Goal: Task Accomplishment & Management: Use online tool/utility

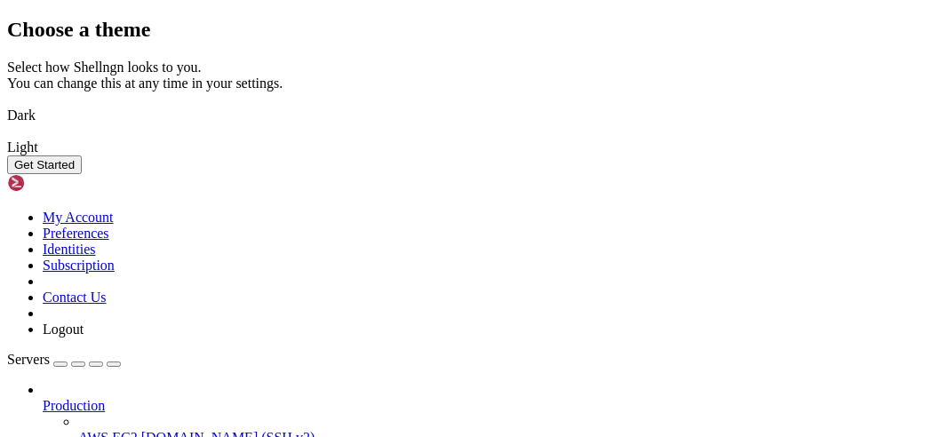
click at [82, 174] on button "Get Started" at bounding box center [44, 165] width 75 height 19
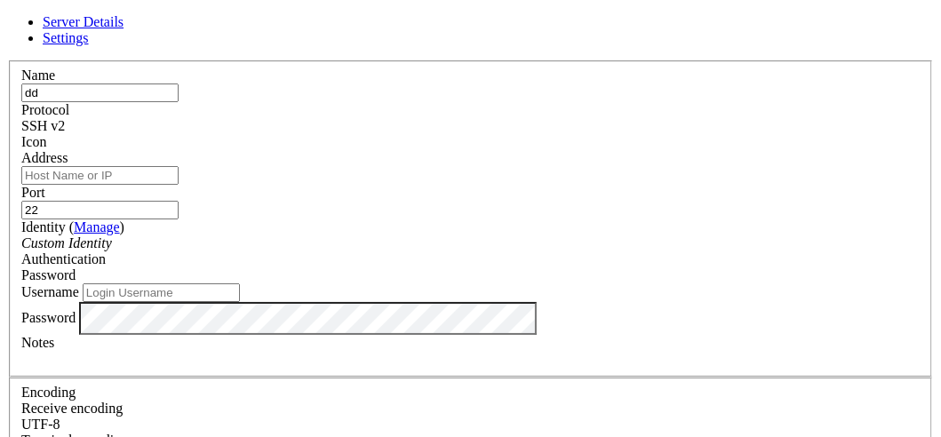
type input "d"
drag, startPoint x: 353, startPoint y: 121, endPoint x: 247, endPoint y: 119, distance: 105.8
click at [179, 102] on input "ddpm" at bounding box center [99, 93] width 157 height 19
click at [179, 182] on input "Address" at bounding box center [99, 175] width 157 height 19
click at [179, 102] on input "autodl_4090" at bounding box center [99, 93] width 157 height 19
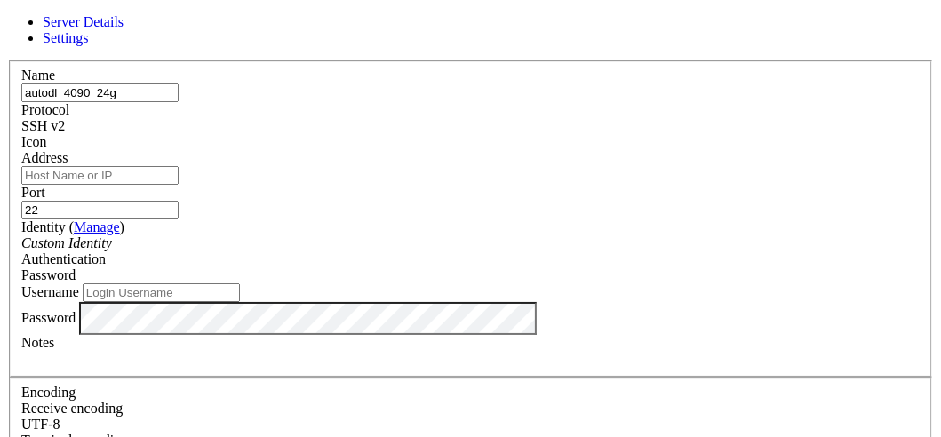
type input "autodl_4090_24g"
click at [179, 185] on input "Address" at bounding box center [99, 175] width 157 height 19
paste input "ssh -p 43932 root@connect.westc.gpuhub.com"
drag, startPoint x: 327, startPoint y: 186, endPoint x: 214, endPoint y: 180, distance: 113.0
click at [214, 180] on div "Name autodl_4090_24g Protocol SSH v2 Icon Address ssh -p 43932 root@connect.wes…" at bounding box center [470, 386] width 927 height 653
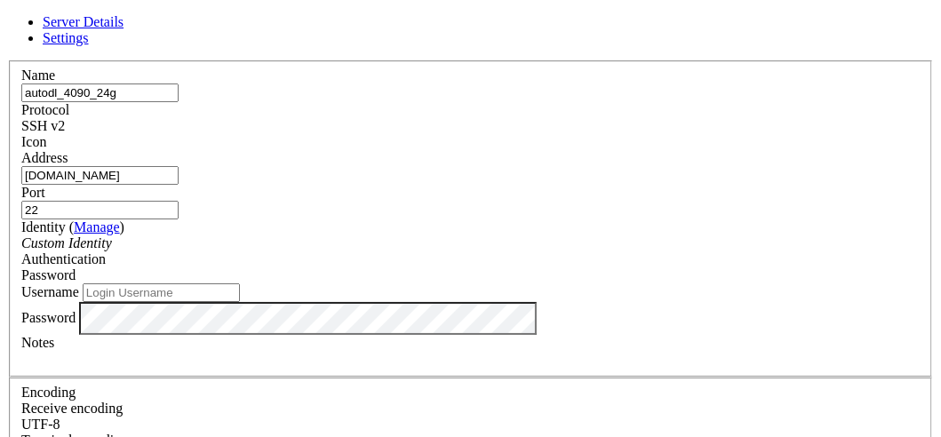
type input "[DOMAIN_NAME]"
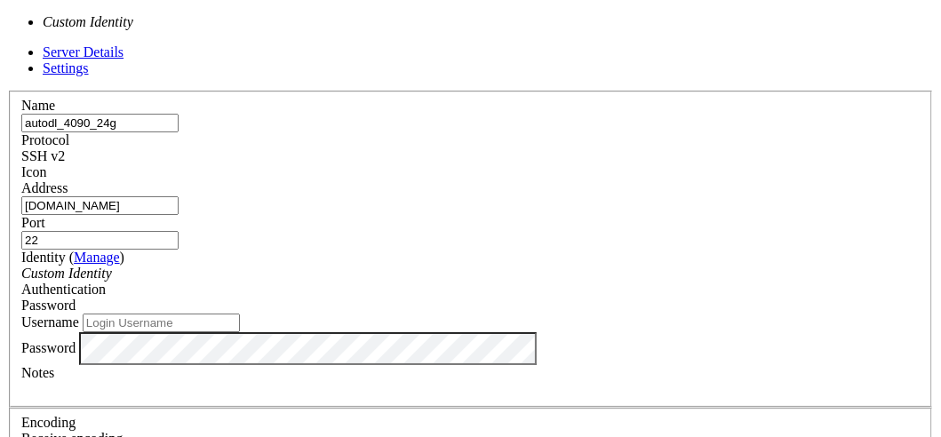
click at [381, 266] on div "Custom Identity" at bounding box center [470, 274] width 898 height 16
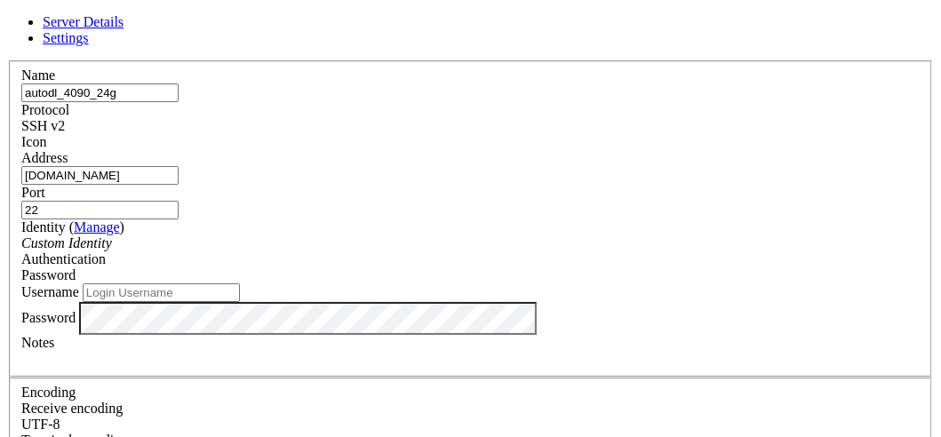
scroll to position [88, 0]
click at [240, 283] on input "Username" at bounding box center [161, 292] width 157 height 19
type input "root"
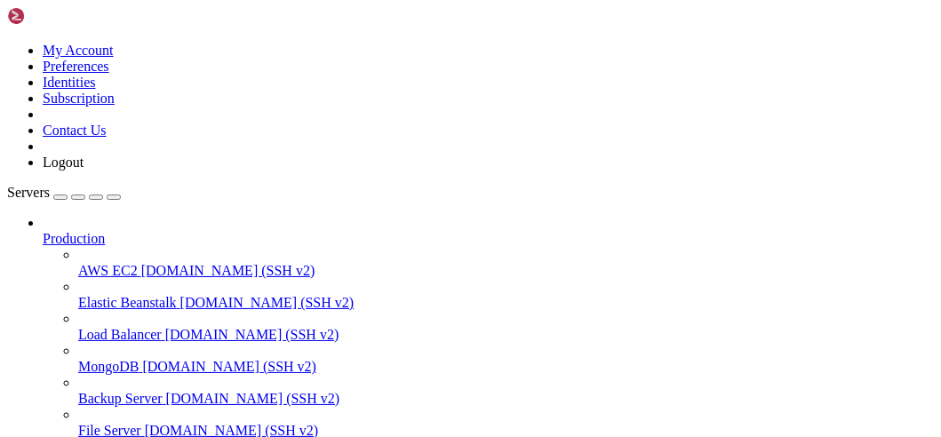
scroll to position [279, 0]
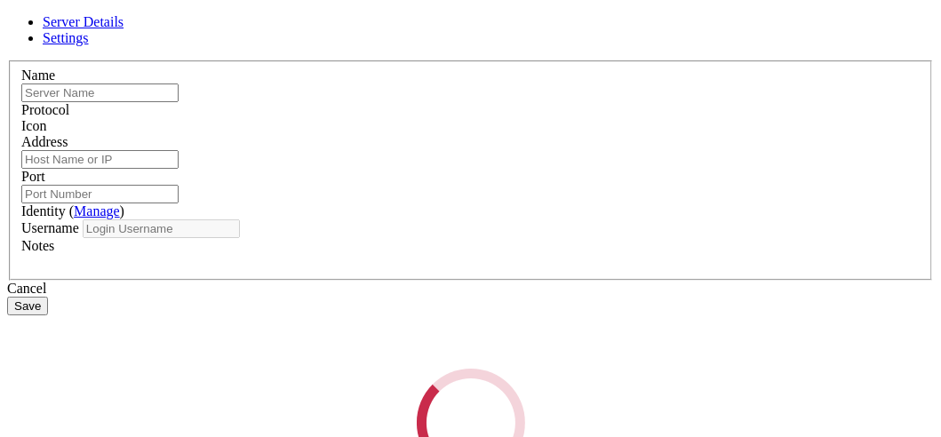
type input "autodl_4090_24g"
type input "[DOMAIN_NAME]"
type input "22"
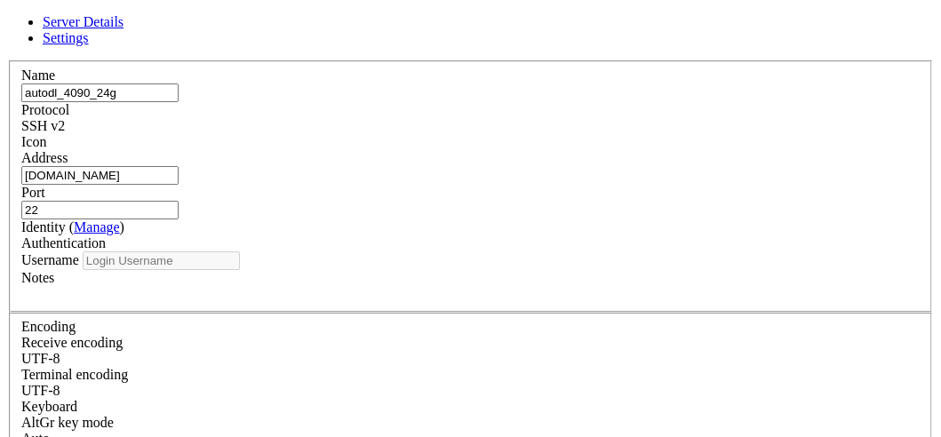
type input "root"
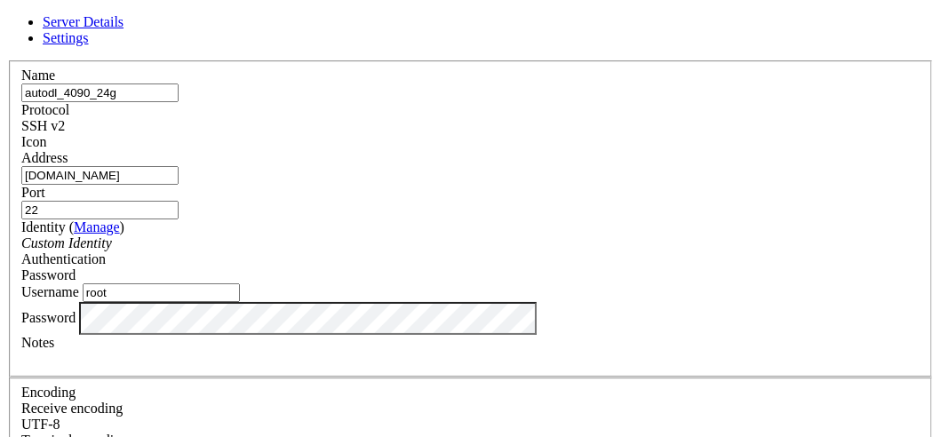
scroll to position [136, 0]
click at [212, 249] on div "Name autodl_4090_24g Protocol SSH v2 Icon Address connect.westc.gpuhub.com Port…" at bounding box center [470, 386] width 927 height 653
click at [614, 351] on div at bounding box center [470, 359] width 898 height 16
click at [570, 122] on div "SSH v2" at bounding box center [470, 126] width 898 height 16
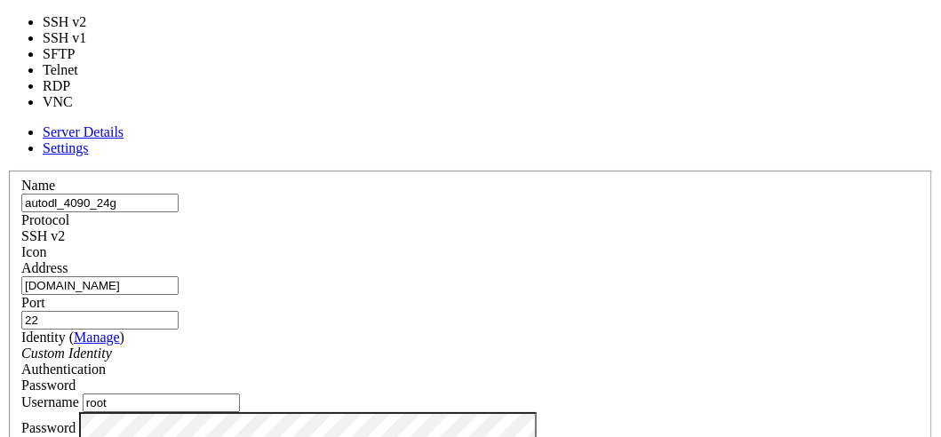
click at [570, 228] on div "SSH v2" at bounding box center [470, 236] width 898 height 16
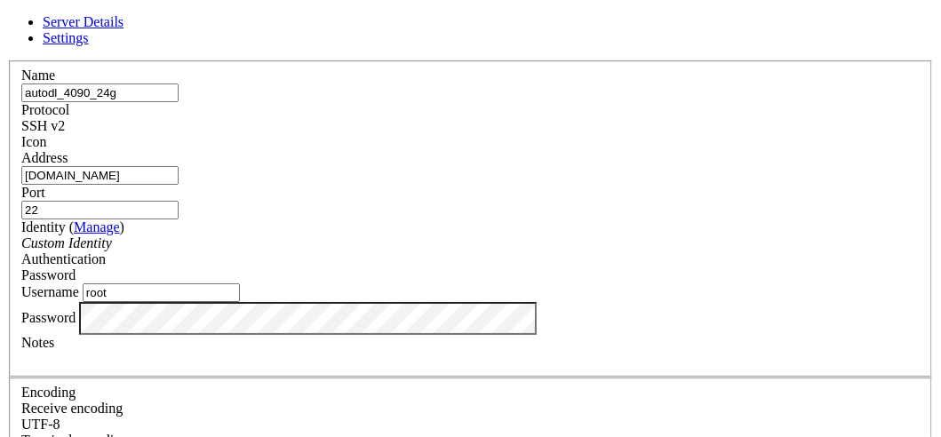
click at [21, 150] on span at bounding box center [21, 150] width 0 height 0
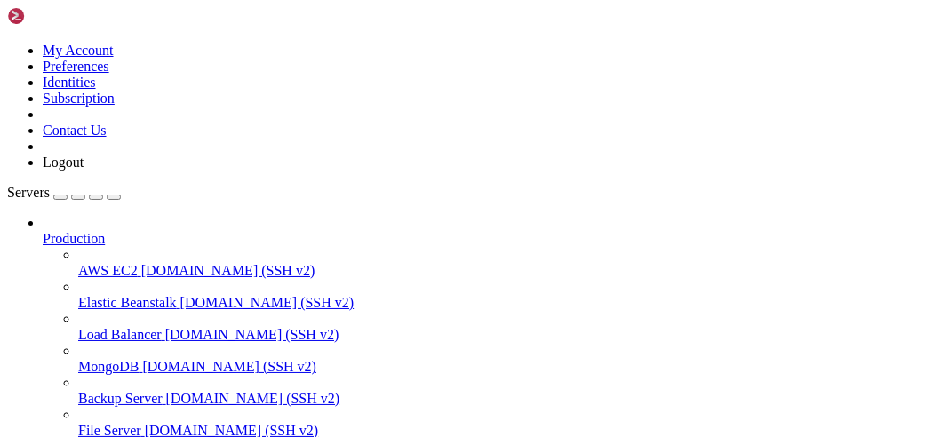
scroll to position [279, 0]
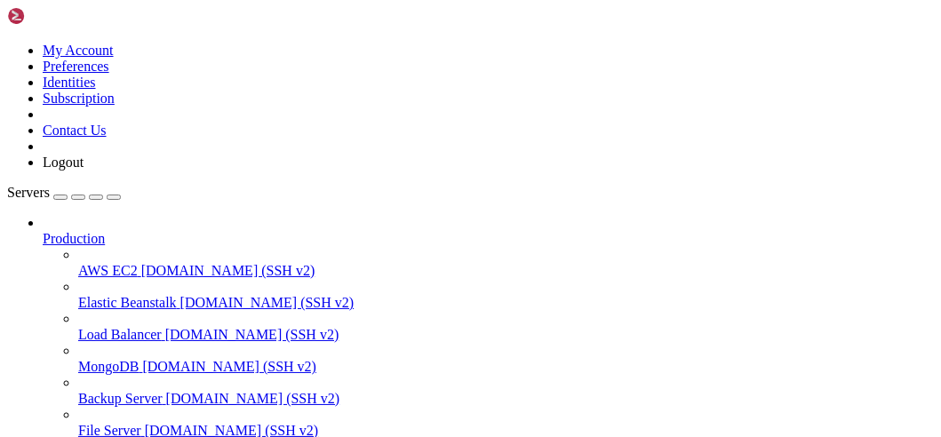
click at [106, 263] on span "AWS EC2" at bounding box center [108, 270] width 60 height 15
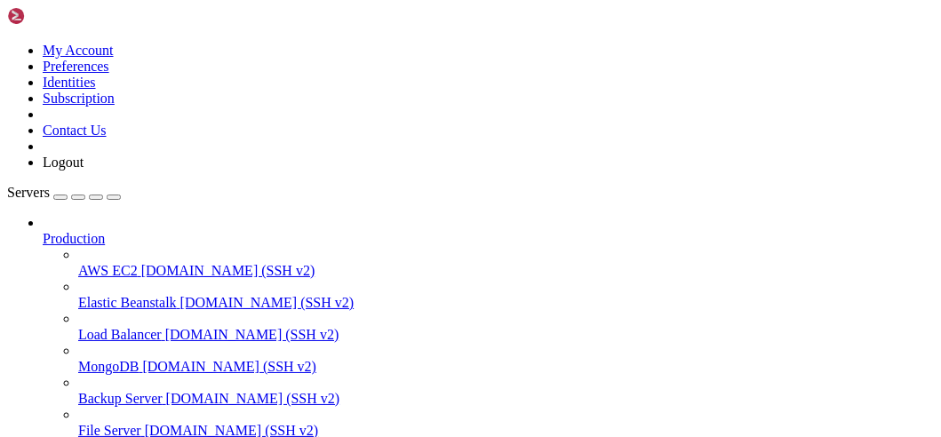
click at [106, 263] on span "AWS EC2" at bounding box center [108, 270] width 60 height 15
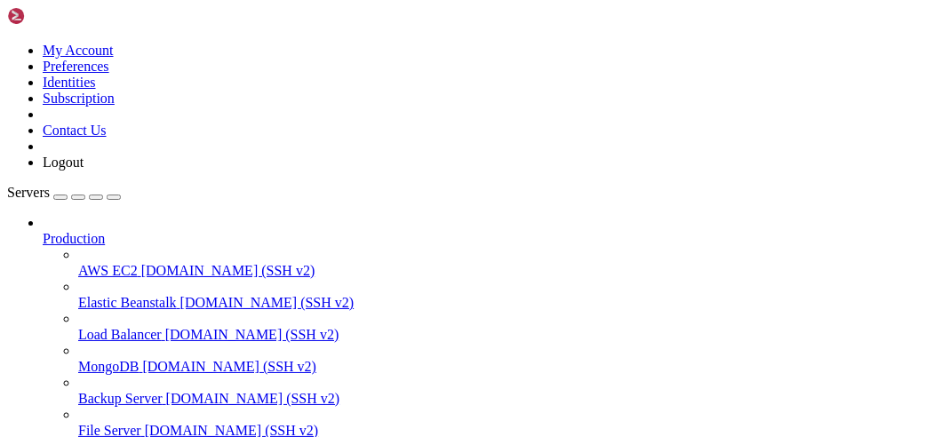
click at [156, 295] on span "Elastic Beanstalk" at bounding box center [127, 302] width 99 height 15
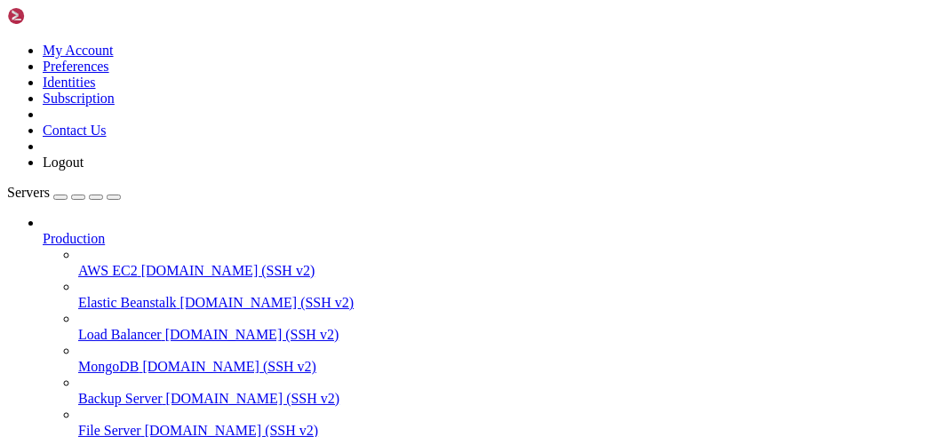
click at [60, 197] on div "button" at bounding box center [60, 197] width 0 height 0
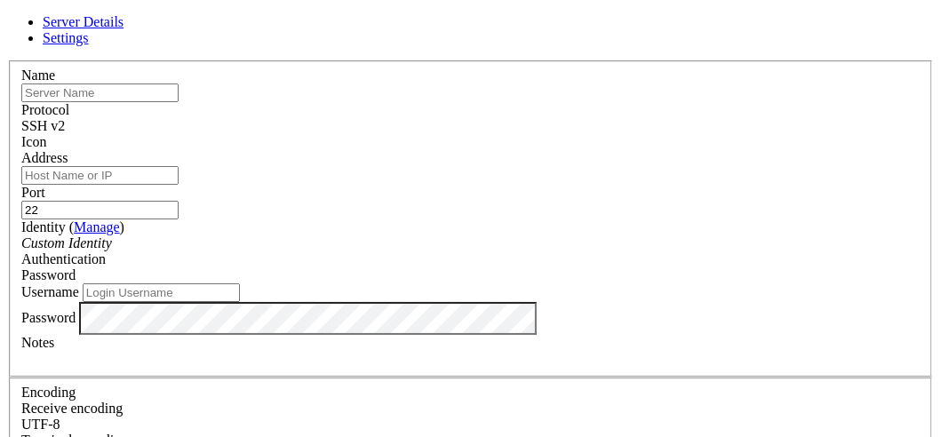
click at [368, 252] on div "Custom Identity" at bounding box center [470, 244] width 898 height 16
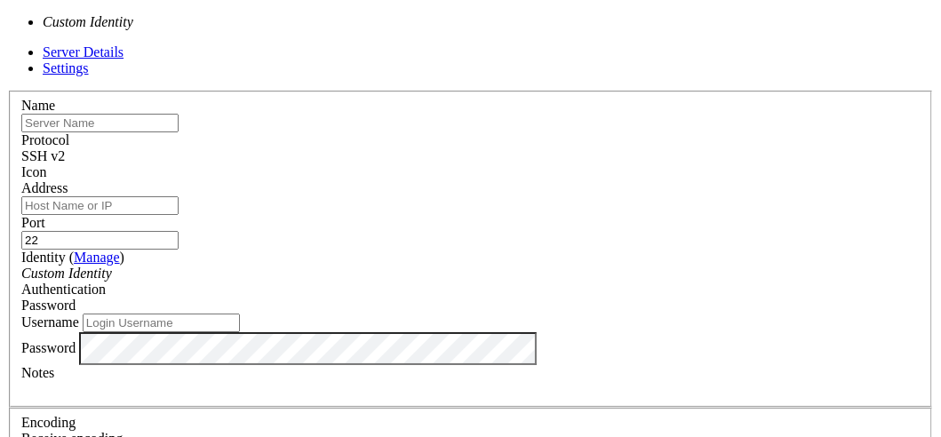
click at [368, 266] on div "Custom Identity" at bounding box center [470, 274] width 898 height 16
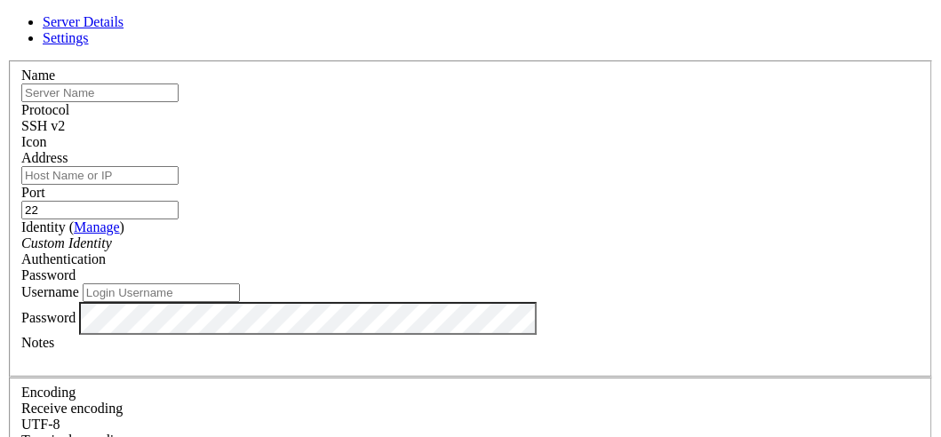
scroll to position [136, 0]
click at [240, 283] on input "Username" at bounding box center [161, 292] width 157 height 19
click at [179, 185] on input "Address" at bounding box center [99, 175] width 157 height 19
paste input "ssh -p 43932 root@connect.westc.gpuhub.com"
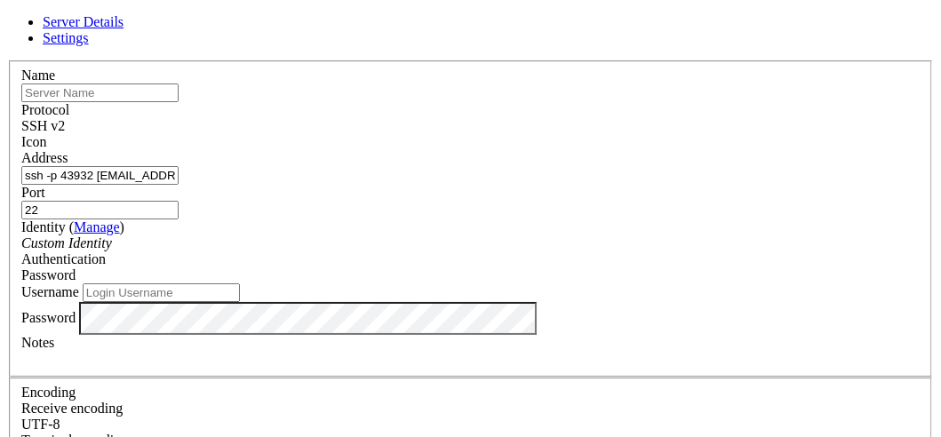
drag, startPoint x: 323, startPoint y: 187, endPoint x: 225, endPoint y: 185, distance: 97.8
click at [225, 185] on div "Address ssh -p 43932 root@connect.westc.gpuhub.com" at bounding box center [470, 167] width 898 height 35
click at [179, 185] on input "ssh -p 43932 root@connect.westc.gpuhub.com" at bounding box center [99, 175] width 157 height 19
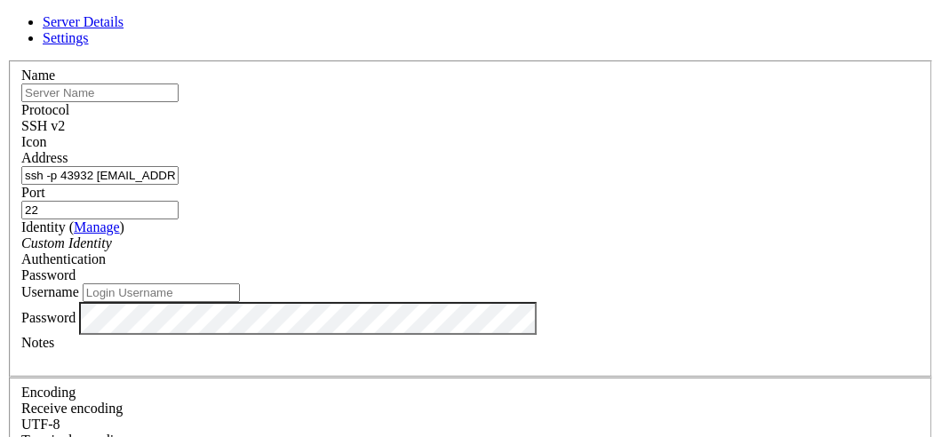
click at [179, 185] on input "ssh -p 43932 root@connect.westc.gpuhub.com" at bounding box center [99, 175] width 157 height 19
type input "ssh -p 43932 root@connect.westc.gpuhub.com"
drag, startPoint x: 555, startPoint y: 186, endPoint x: 513, endPoint y: 185, distance: 41.8
click at [513, 185] on div "Port 22" at bounding box center [470, 202] width 898 height 35
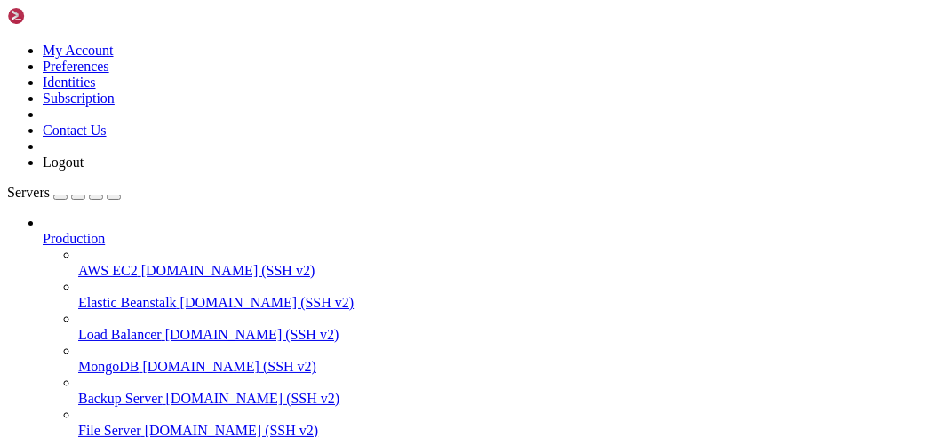
scroll to position [279, 0]
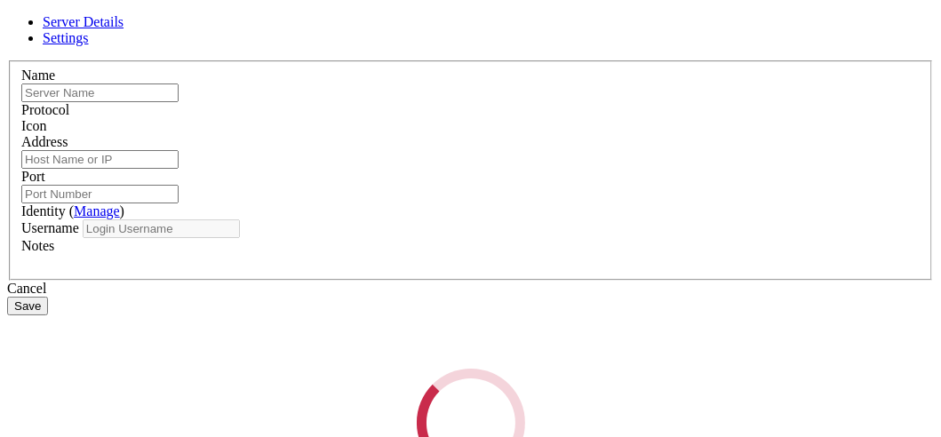
type input "autodl_4090_24g"
type input "[DOMAIN_NAME]"
type input "22"
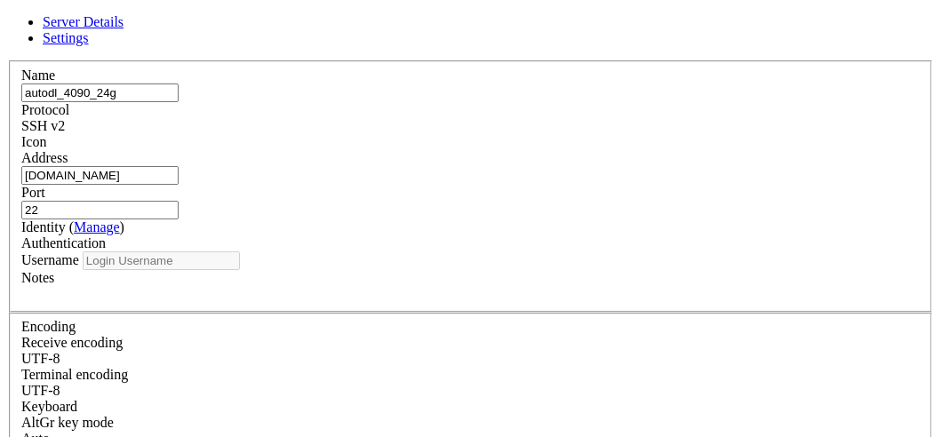
type input "root"
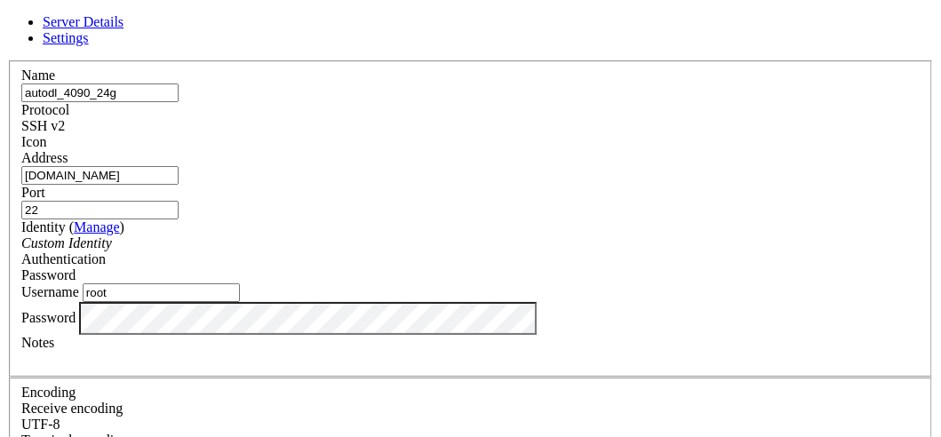
drag, startPoint x: 551, startPoint y: 186, endPoint x: 509, endPoint y: 190, distance: 42.0
click at [509, 190] on div "Port 22" at bounding box center [470, 202] width 898 height 35
type input "43932"
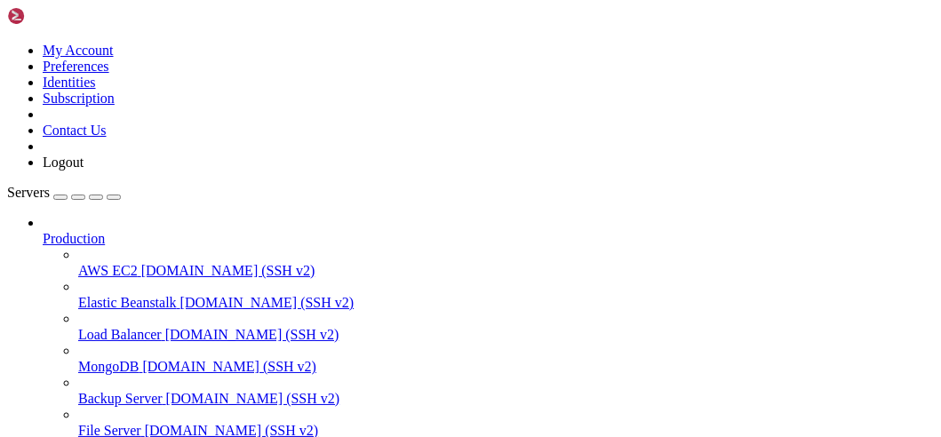
scroll to position [443, 0]
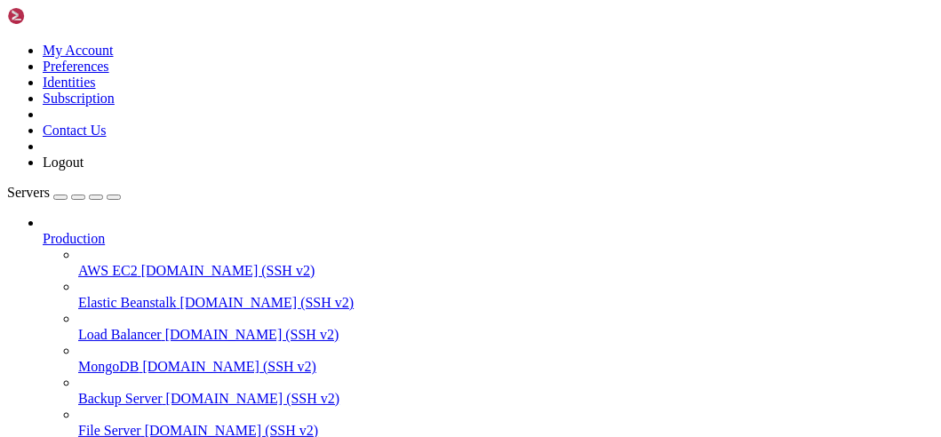
type input "/root/ddpm/src_codes/checkpoints"
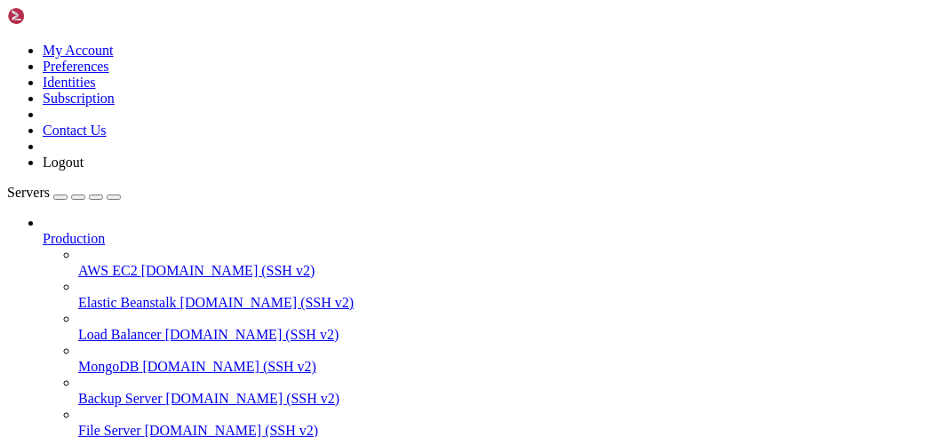
click at [178, 49] on div "ddpm_epoch_29.pth 109 MB Pending" at bounding box center [89, 25] width 177 height 48
click at [178, 49] on div "Pending" at bounding box center [89, 41] width 177 height 16
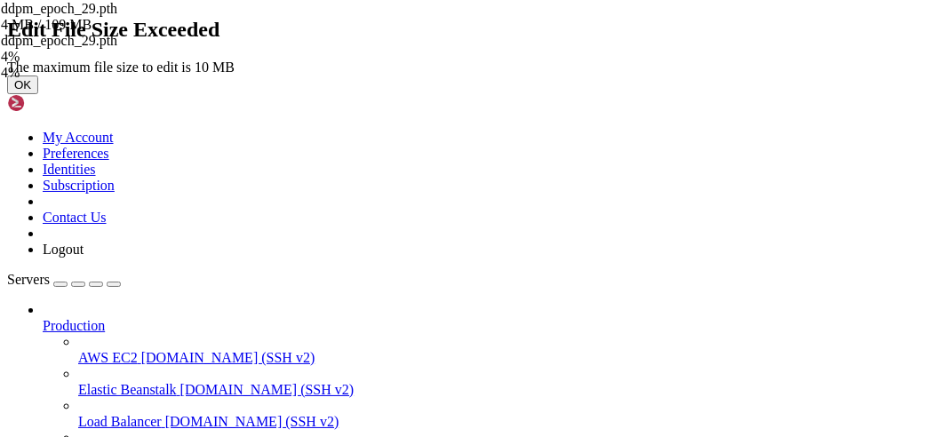
click at [7, 60] on icon at bounding box center [7, 60] width 0 height 0
